Goal: Information Seeking & Learning: Understand process/instructions

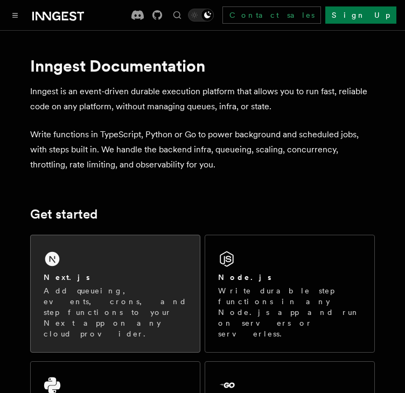
click at [115, 287] on p "Add queueing, events, crons, and step functions to your Next app on any cloud p…" at bounding box center [115, 312] width 143 height 54
click at [65, 272] on h2 "Next.js" at bounding box center [67, 277] width 46 height 11
click at [61, 255] on div "Next.js Add queueing, events, crons, and step functions to your Next app on any…" at bounding box center [115, 293] width 169 height 117
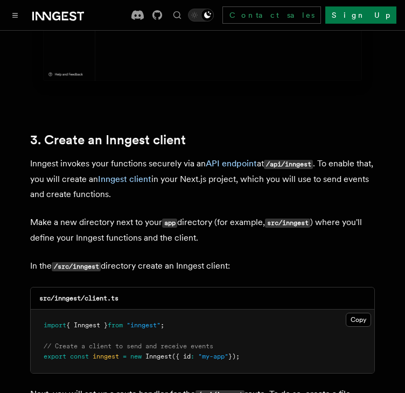
scroll to position [1291, 0]
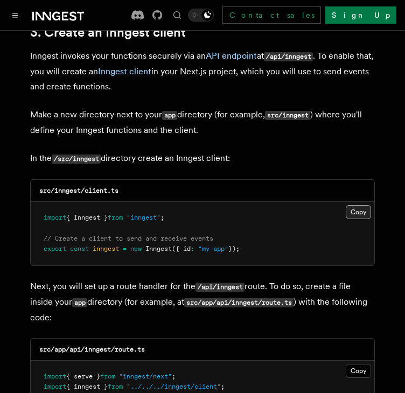
click at [359, 205] on button "Copy Copied" at bounding box center [357, 212] width 25 height 14
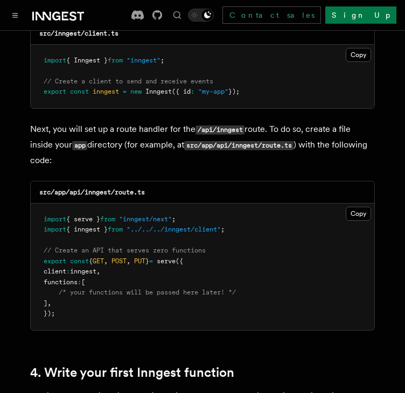
scroll to position [1453, 0]
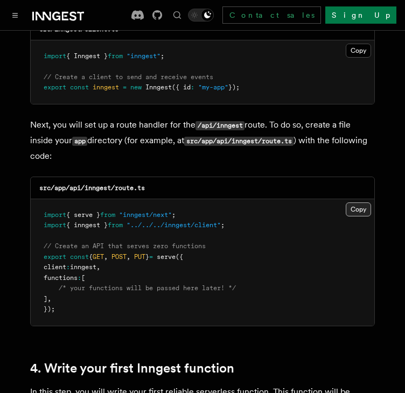
click at [351, 202] on button "Copy Copied" at bounding box center [357, 209] width 25 height 14
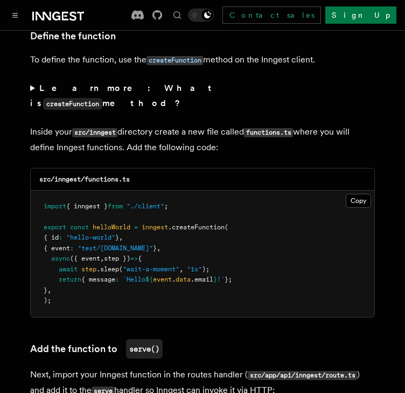
scroll to position [1876, 0]
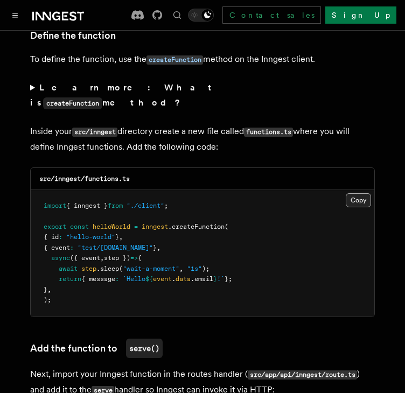
click at [360, 193] on button "Copy Copied" at bounding box center [357, 200] width 25 height 14
